Goal: Information Seeking & Learning: Stay updated

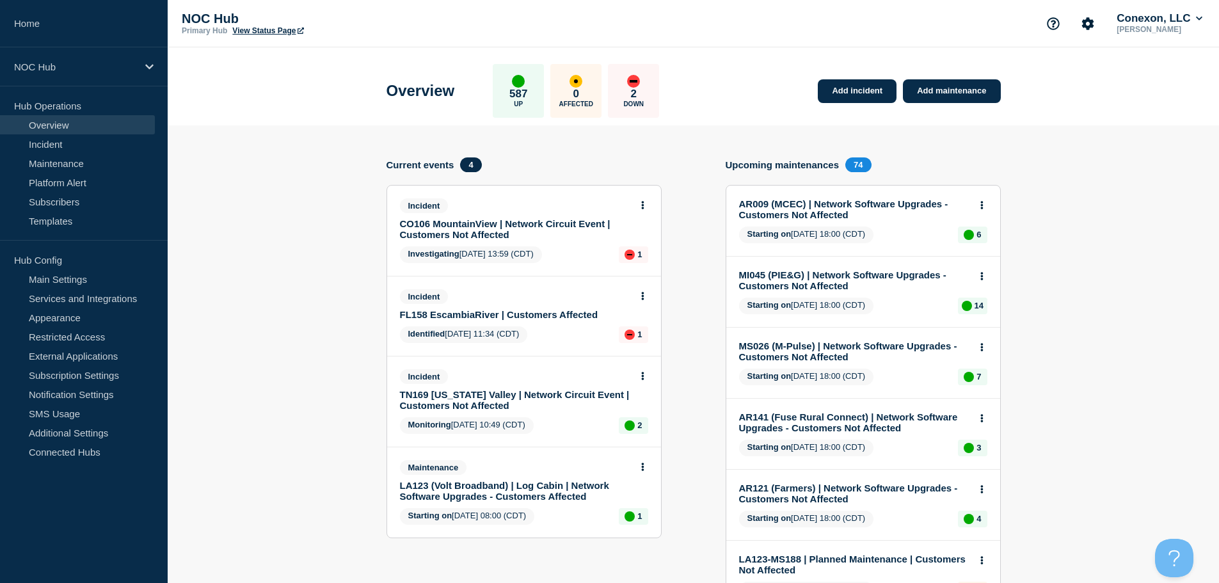
click at [61, 122] on link "Overview" at bounding box center [77, 124] width 155 height 19
click at [60, 138] on link "Incident" at bounding box center [77, 143] width 155 height 19
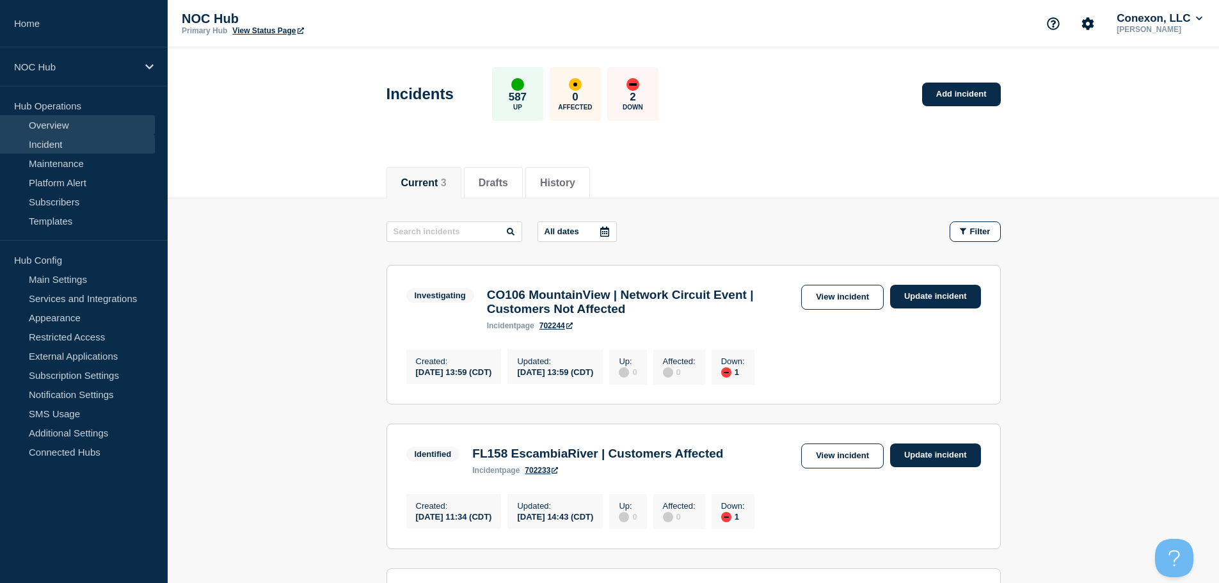
click at [60, 128] on link "Overview" at bounding box center [77, 124] width 155 height 19
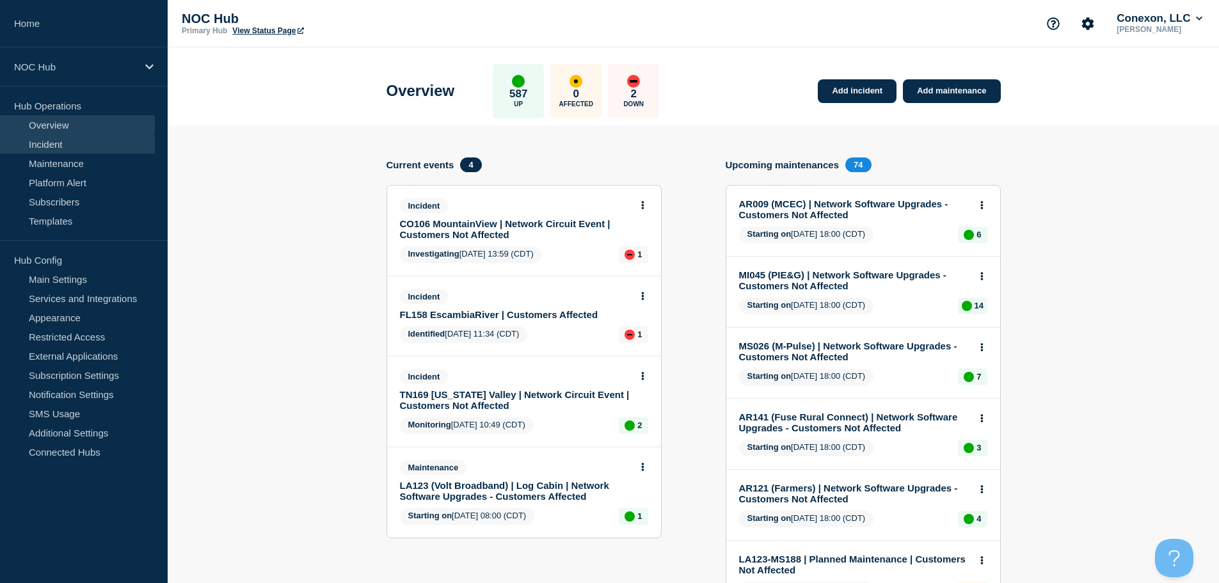
click at [57, 145] on link "Incident" at bounding box center [77, 143] width 155 height 19
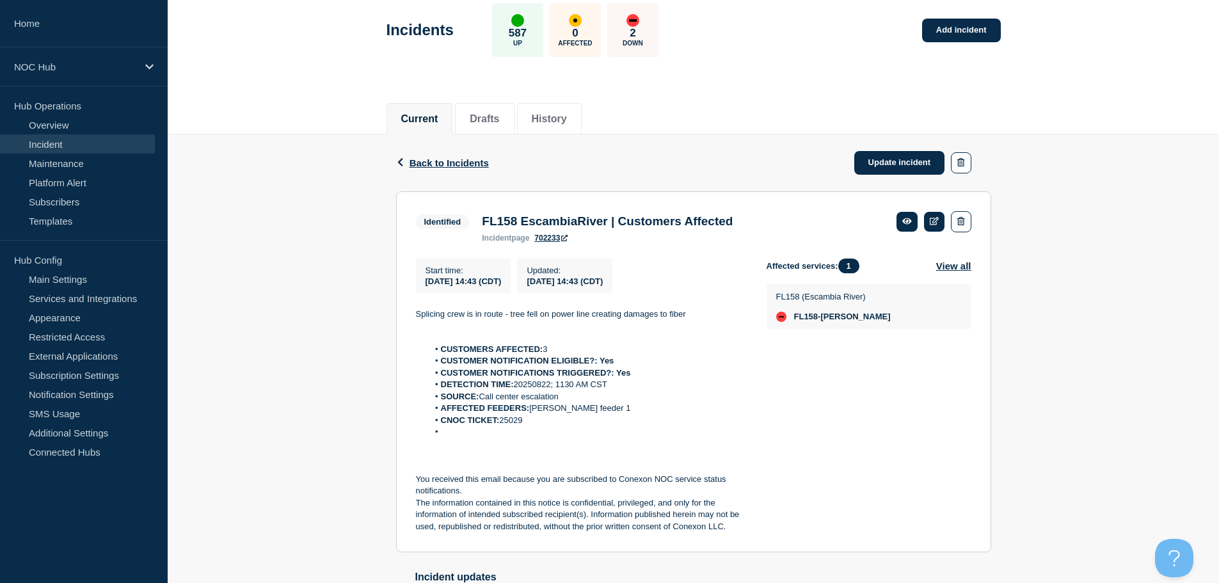
click at [44, 140] on link "Incident" at bounding box center [77, 143] width 155 height 19
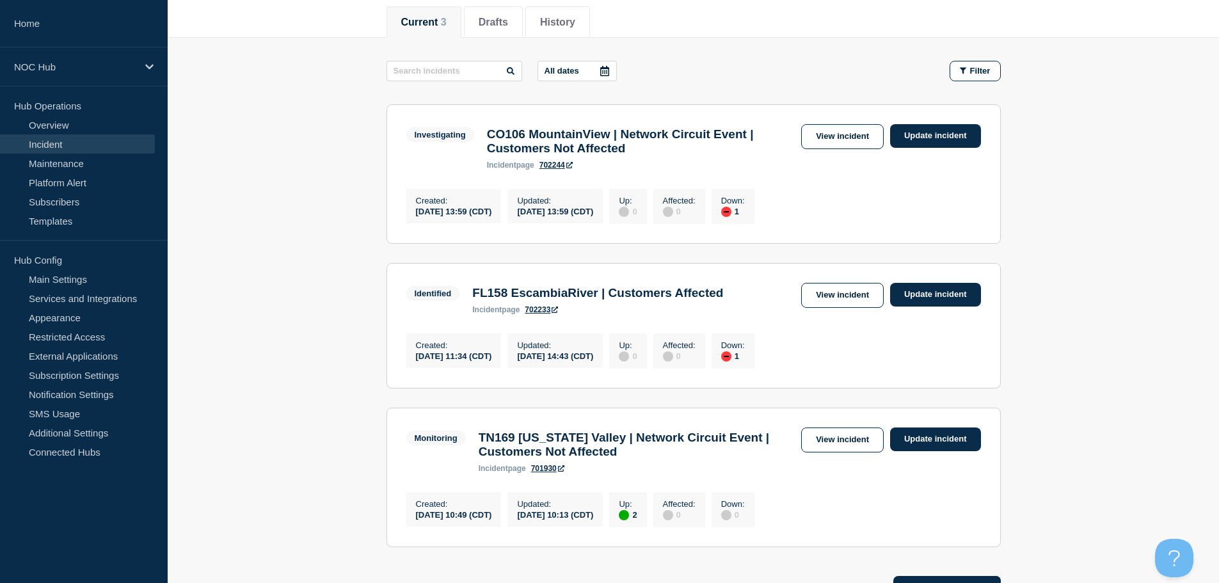
scroll to position [192, 0]
